Goal: Information Seeking & Learning: Find specific fact

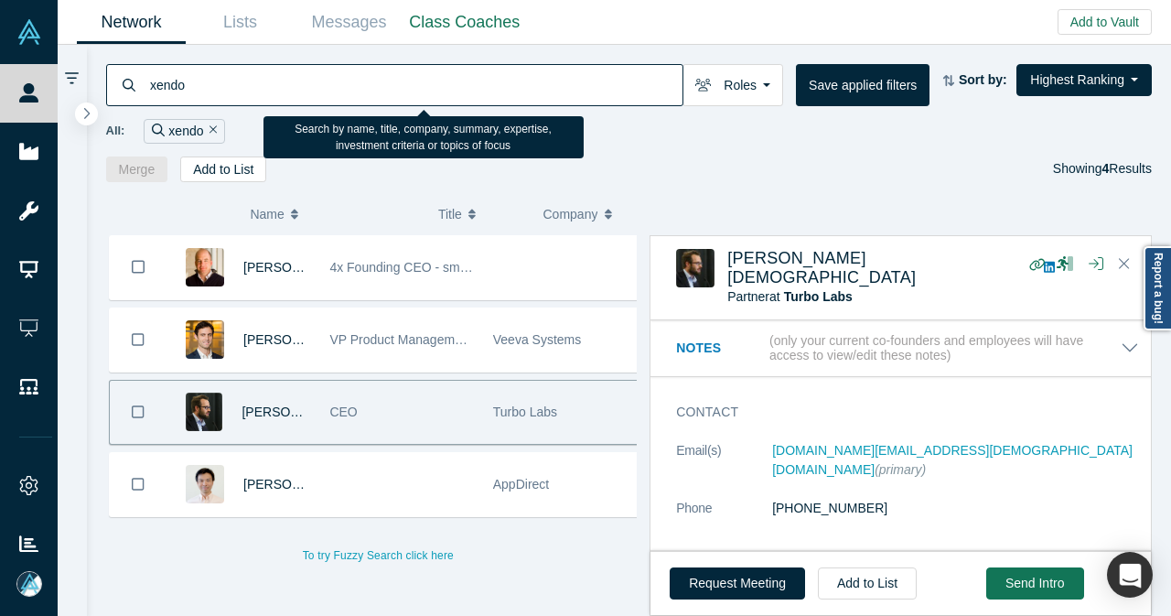
scroll to position [942, 0]
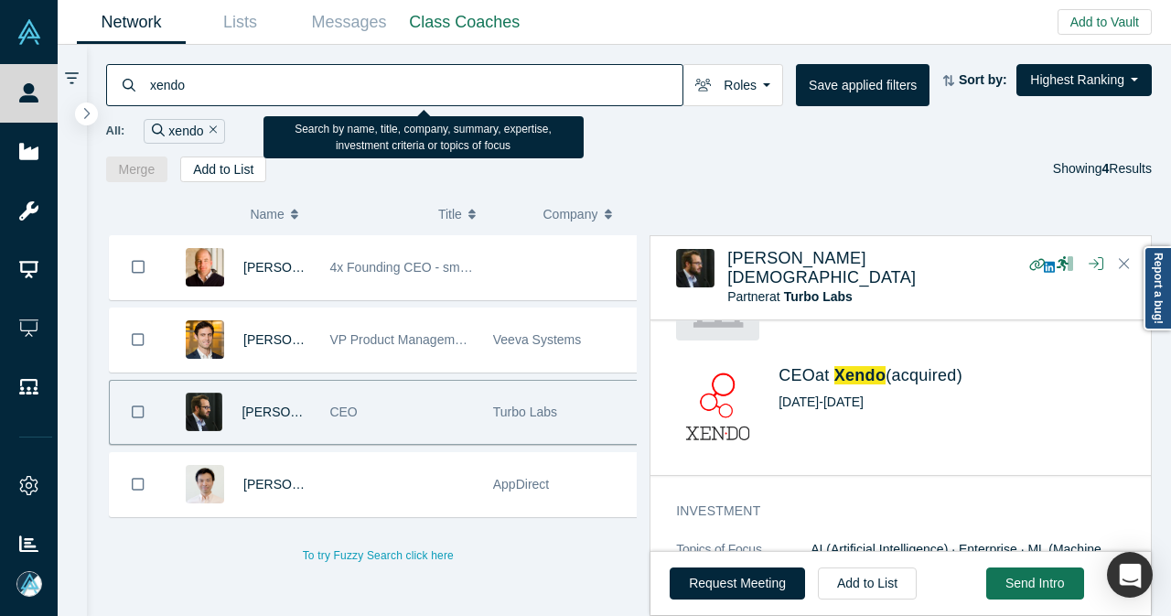
drag, startPoint x: 210, startPoint y: 81, endPoint x: 129, endPoint y: 89, distance: 81.8
click at [129, 89] on div "xendo" at bounding box center [394, 85] width 577 height 42
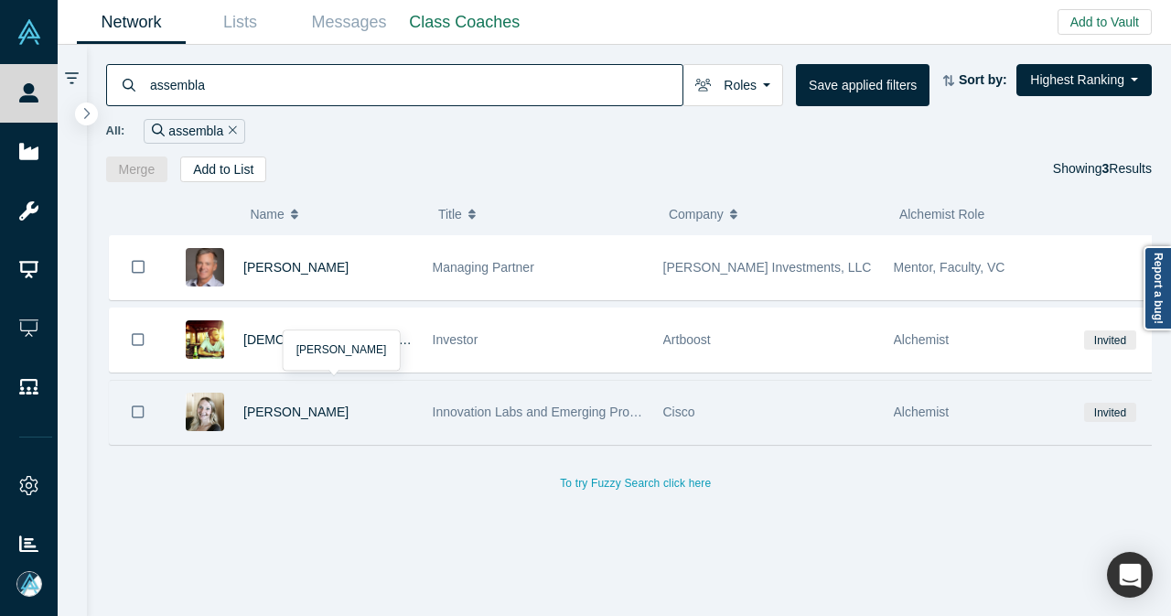
type input "assembla"
click at [384, 415] on div "[PERSON_NAME]" at bounding box center [328, 412] width 170 height 63
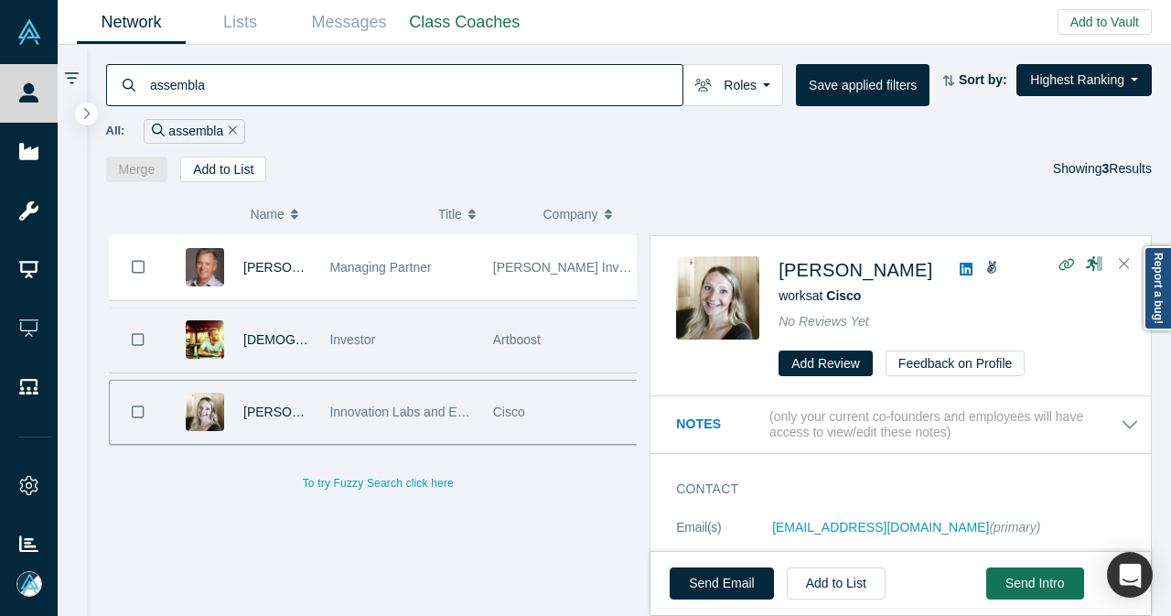
click at [424, 328] on div "Investor" at bounding box center [401, 339] width 144 height 63
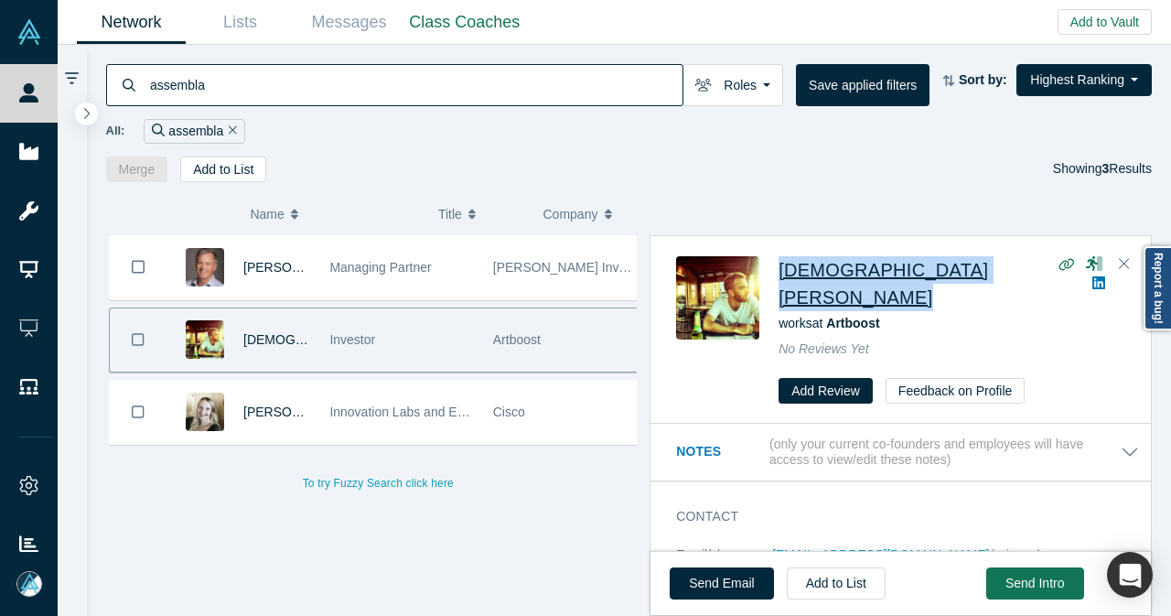
drag, startPoint x: 961, startPoint y: 265, endPoint x: 780, endPoint y: 277, distance: 181.6
click at [780, 277] on div "[DEMOGRAPHIC_DATA][PERSON_NAME]" at bounding box center [952, 283] width 347 height 55
copy div "[DEMOGRAPHIC_DATA][PERSON_NAME]"
